Goal: Task Accomplishment & Management: Manage account settings

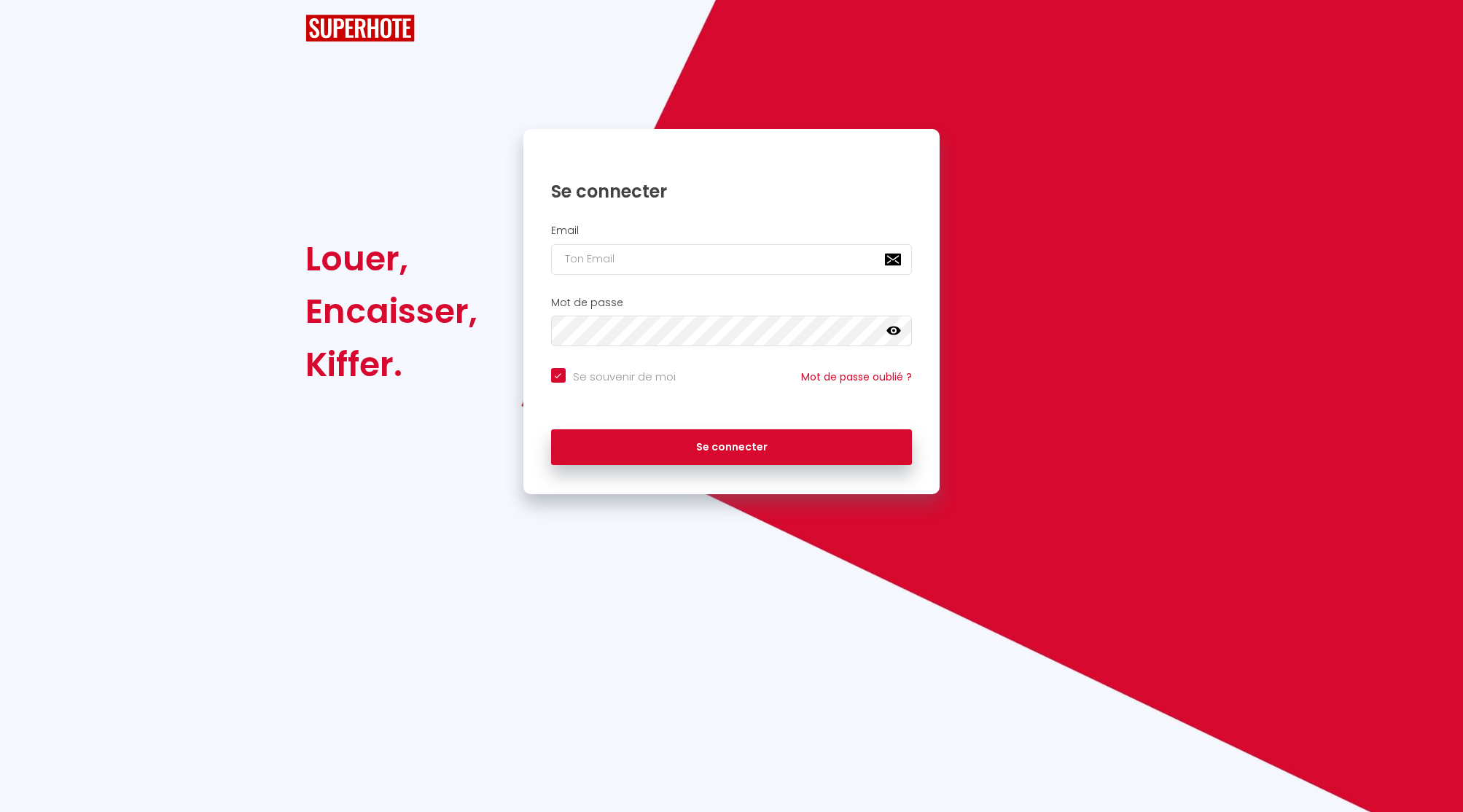
checkbox input "true"
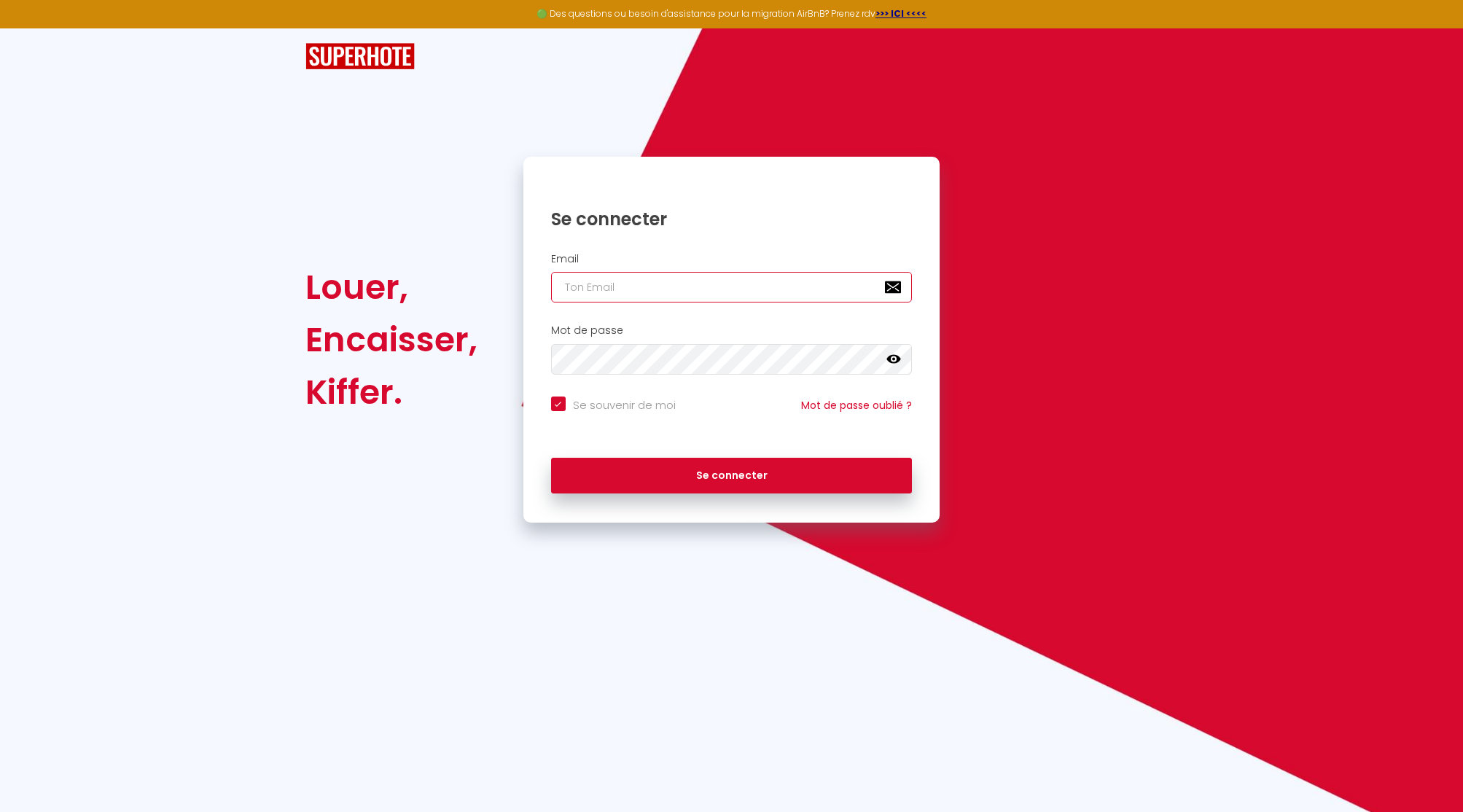
click at [672, 290] on input "email" at bounding box center [732, 288] width 361 height 31
paste input "[PERSON_NAME][EMAIL_ADDRESS][DOMAIN_NAME]"
type input "[PERSON_NAME][EMAIL_ADDRESS][DOMAIN_NAME]"
checkbox input "true"
type input "[PERSON_NAME][EMAIL_ADDRESS][DOMAIN_NAME]"
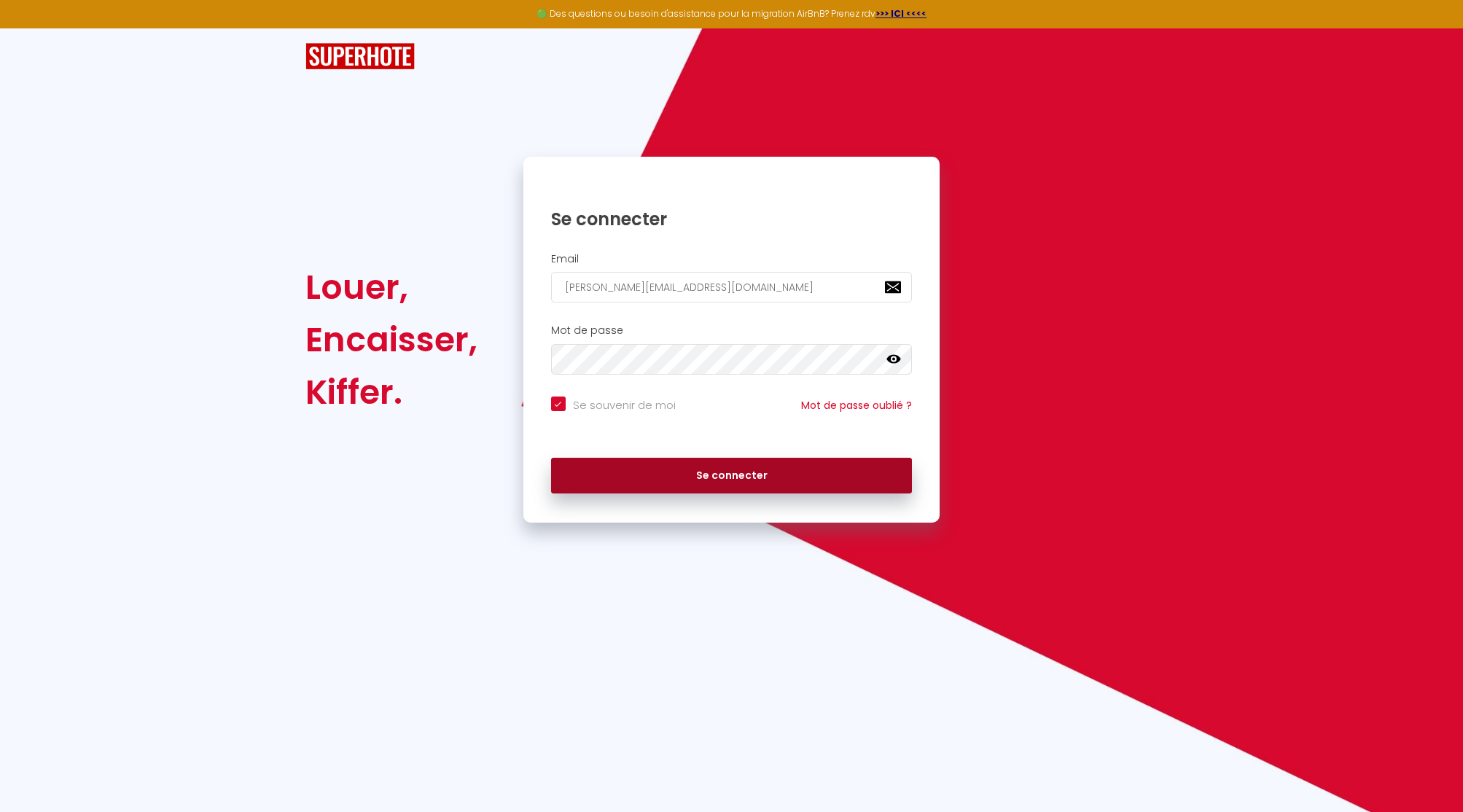
click at [699, 464] on button "Se connecter" at bounding box center [732, 476] width 361 height 36
checkbox input "true"
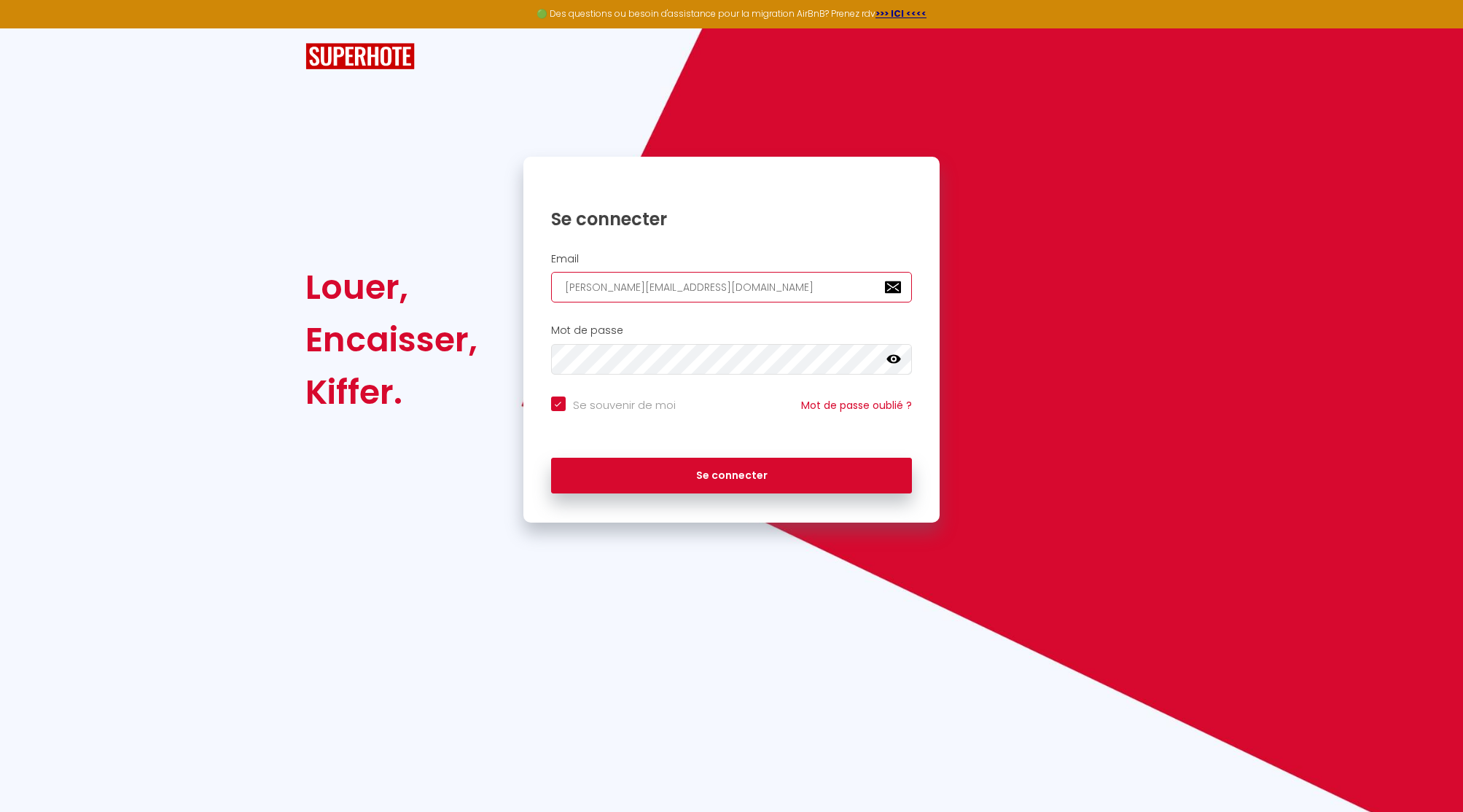
click at [648, 289] on input "[PERSON_NAME][EMAIL_ADDRESS][DOMAIN_NAME]" at bounding box center [732, 288] width 361 height 31
paste input "[PERSON_NAME].meryll"
type input "[PERSON_NAME][EMAIL_ADDRESS][DOMAIN_NAME]"
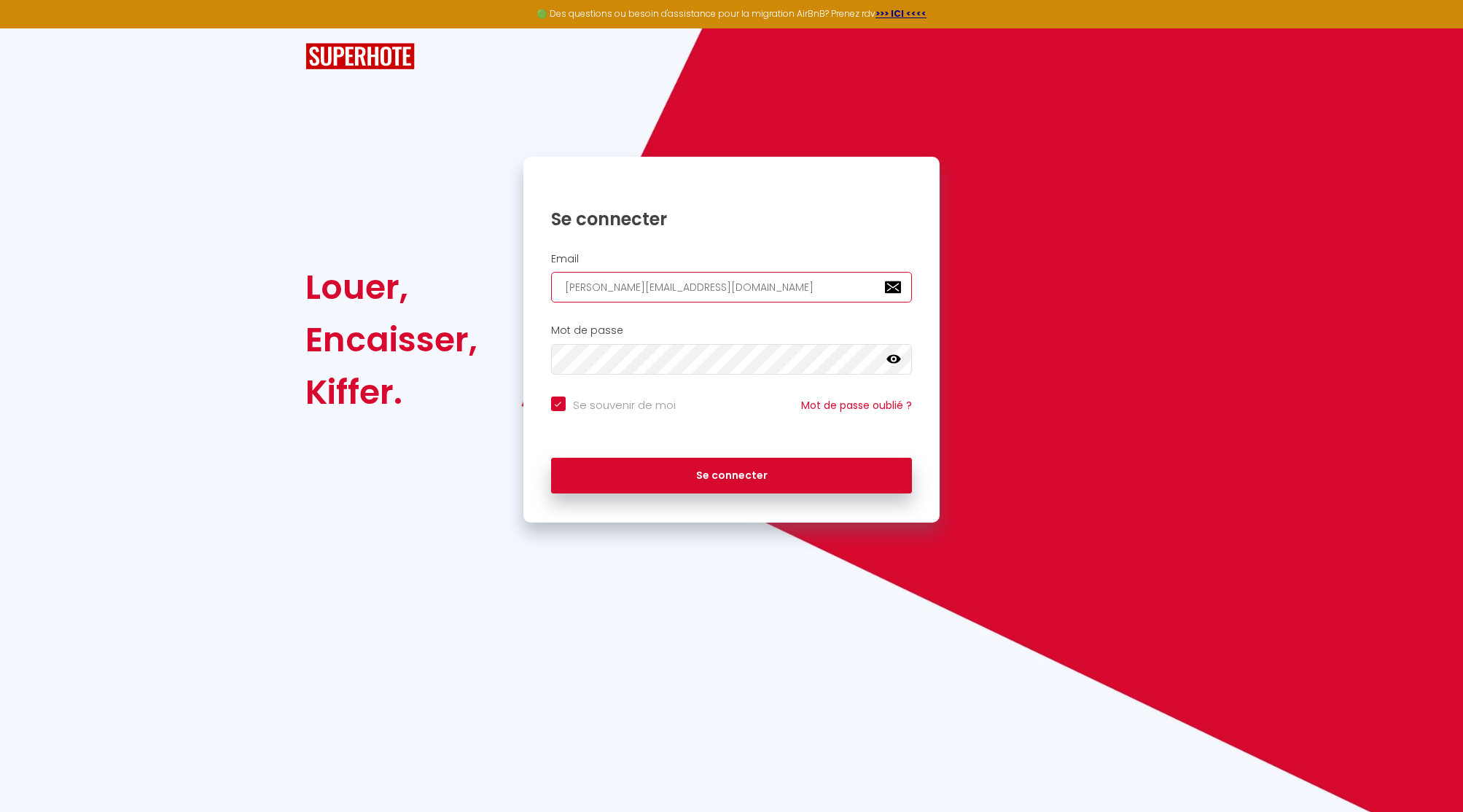
checkbox input "true"
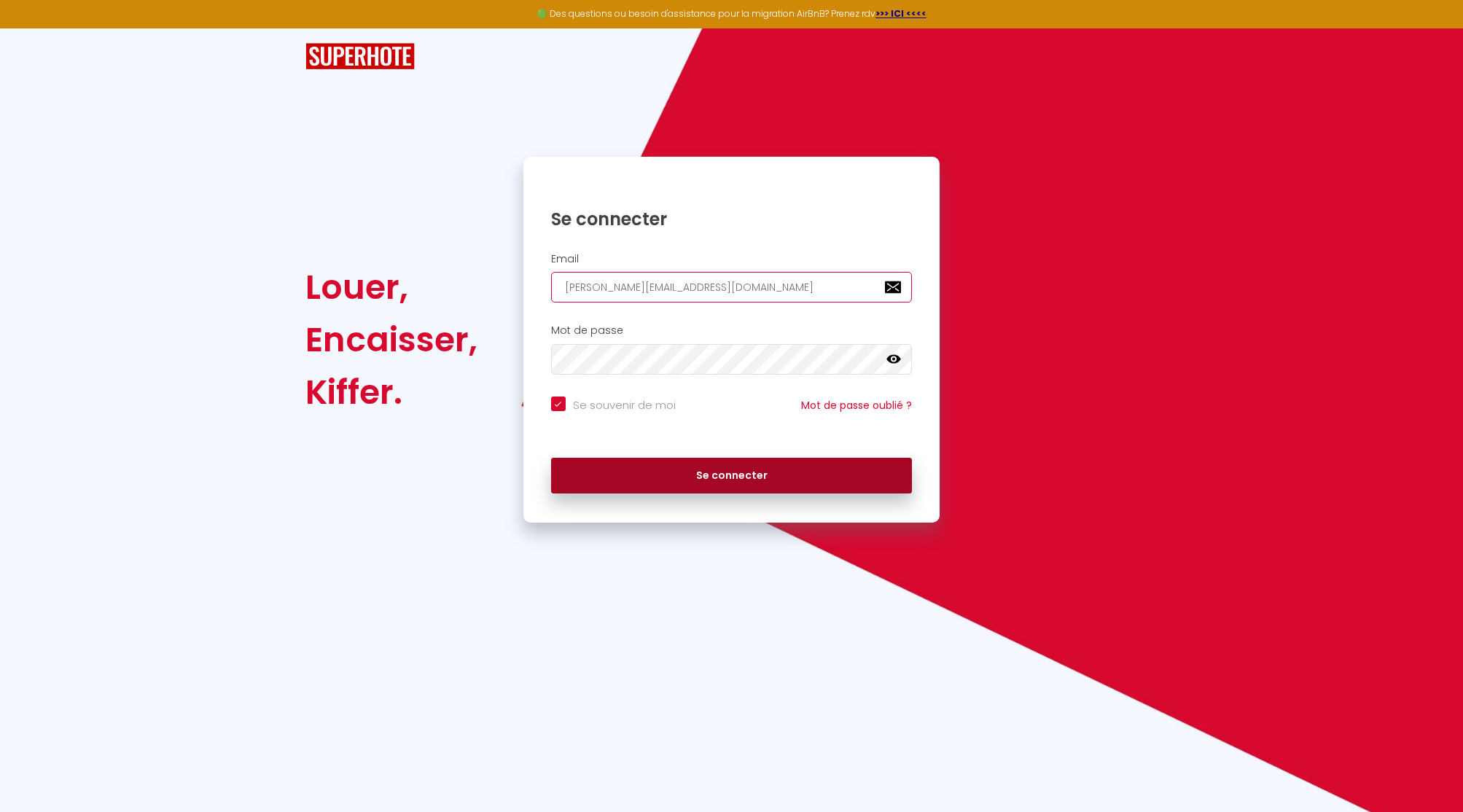
type input "[PERSON_NAME][EMAIL_ADDRESS][DOMAIN_NAME]"
click at [703, 468] on button "Se connecter" at bounding box center [732, 476] width 361 height 36
checkbox input "true"
